Goal: Information Seeking & Learning: Learn about a topic

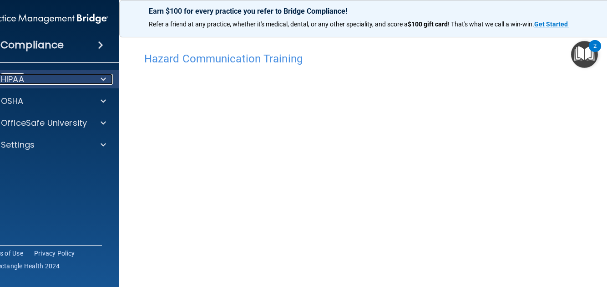
click at [25, 81] on div "HIPAA" at bounding box center [34, 79] width 113 height 11
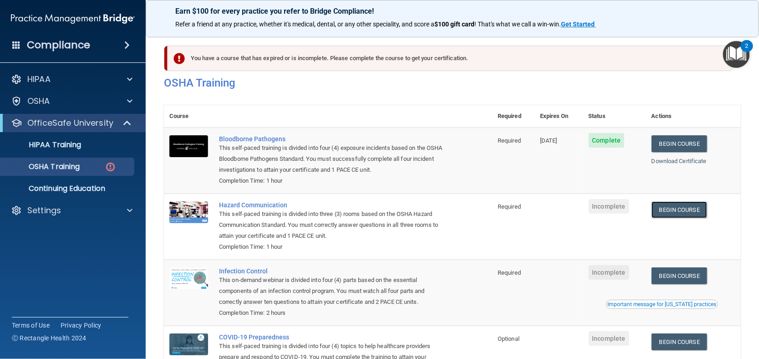
scroll to position [80, 0]
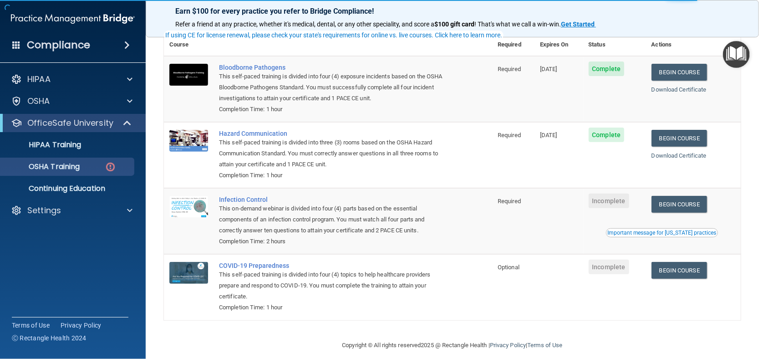
scroll to position [80, 0]
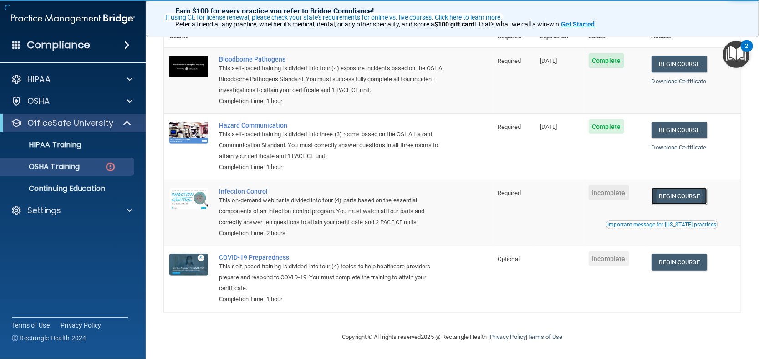
click at [684, 197] on link "Begin Course" at bounding box center [679, 196] width 56 height 17
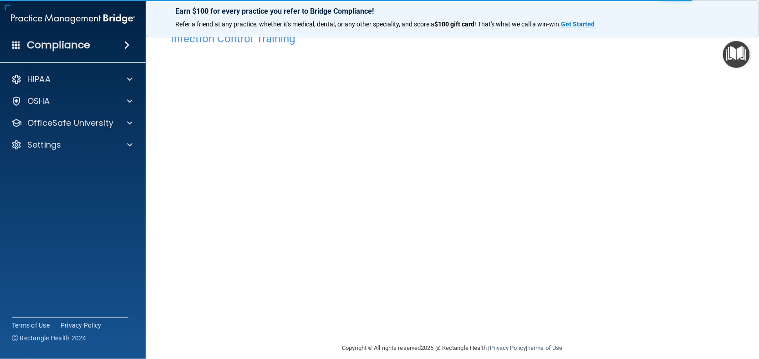
scroll to position [31, 0]
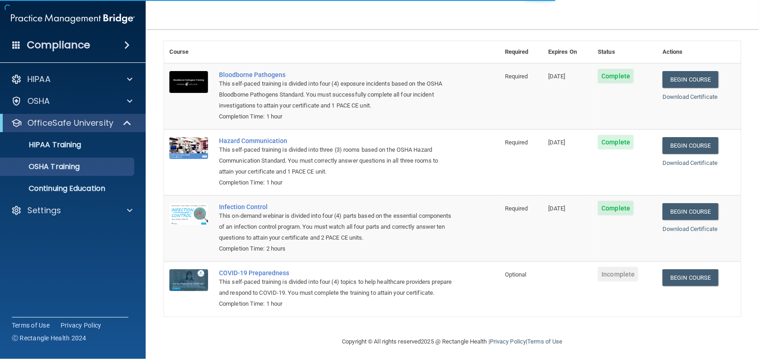
scroll to position [55, 0]
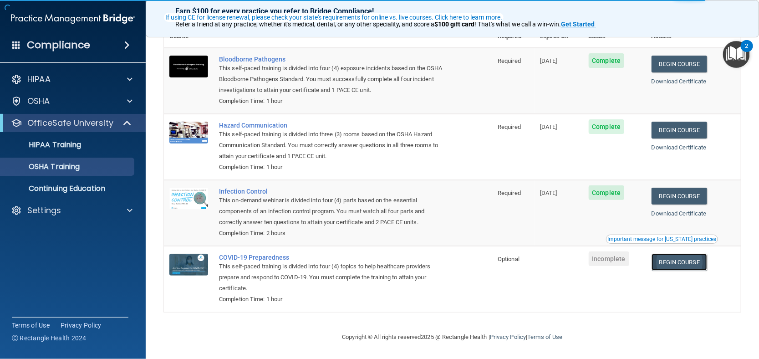
click at [667, 262] on link "Begin Course" at bounding box center [679, 262] width 56 height 17
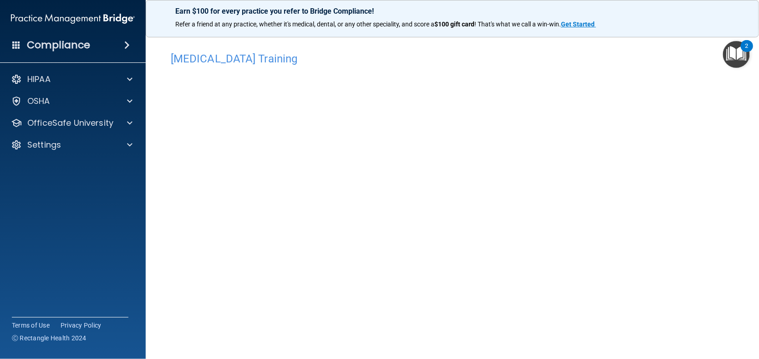
scroll to position [31, 0]
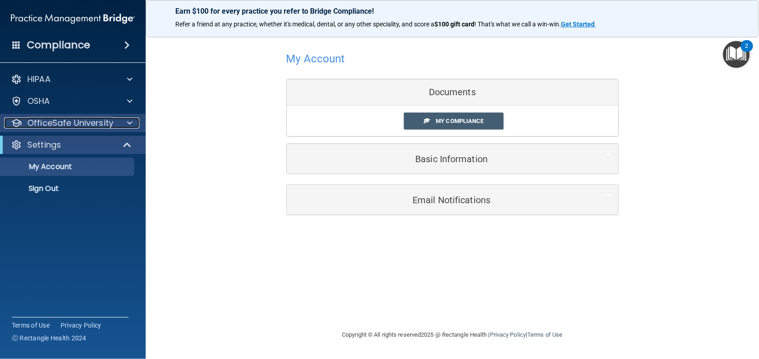
click at [120, 120] on div at bounding box center [128, 122] width 23 height 11
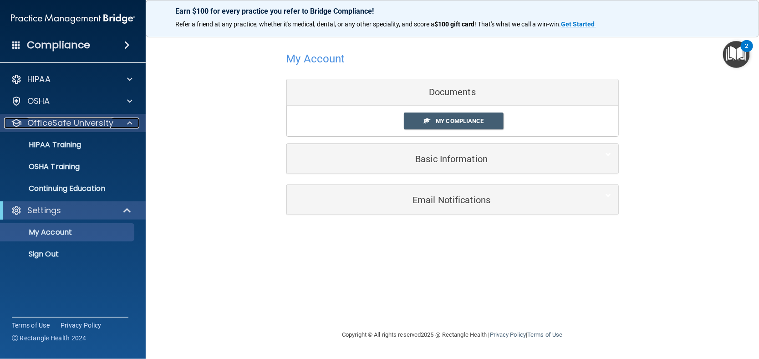
click at [92, 126] on p "OfficeSafe University" at bounding box center [70, 122] width 86 height 11
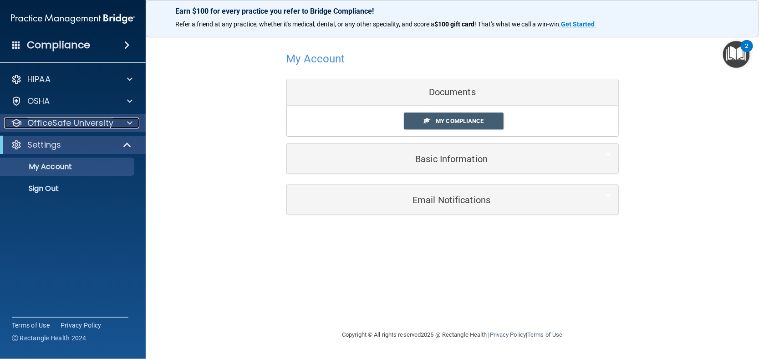
click at [92, 126] on p "OfficeSafe University" at bounding box center [70, 122] width 86 height 11
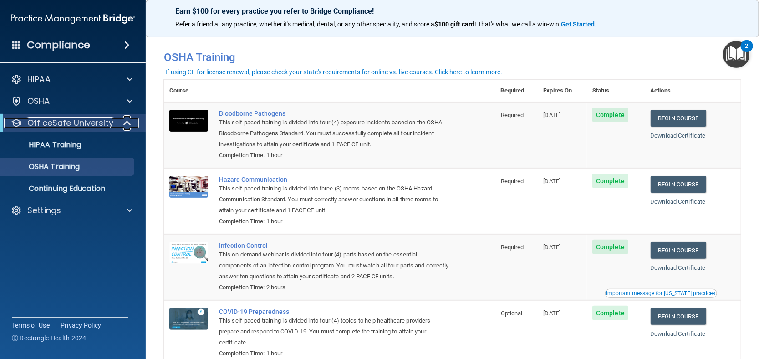
click at [87, 125] on p "OfficeSafe University" at bounding box center [70, 122] width 86 height 11
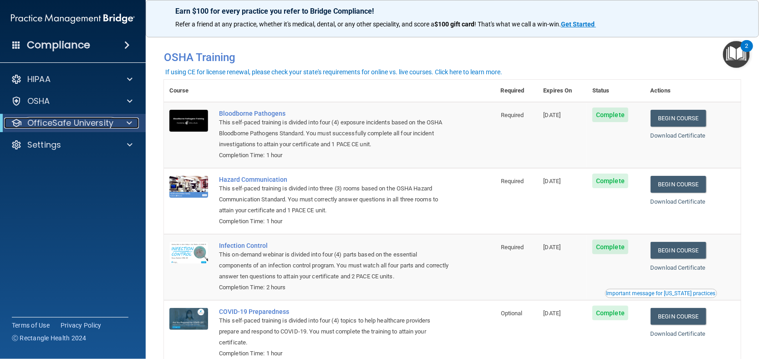
click at [87, 125] on p "OfficeSafe University" at bounding box center [70, 122] width 86 height 11
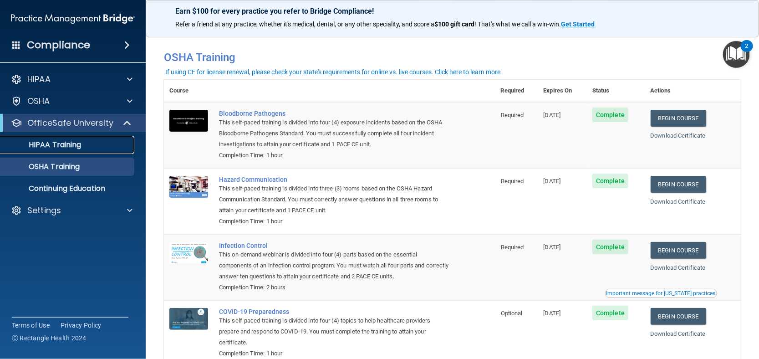
click at [71, 144] on p "HIPAA Training" at bounding box center [43, 144] width 75 height 9
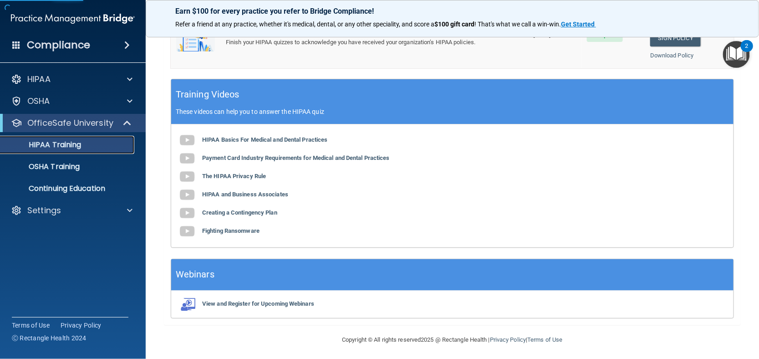
scroll to position [325, 0]
